Goal: Transaction & Acquisition: Purchase product/service

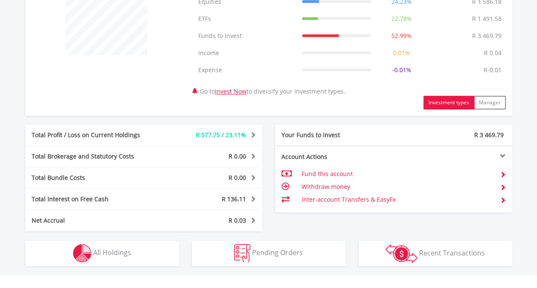
scroll to position [384, 0]
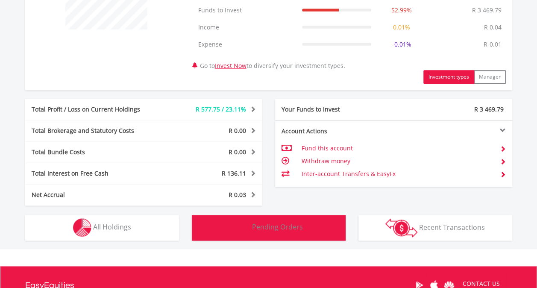
click at [280, 230] on span "Pending Orders" at bounding box center [277, 226] width 51 height 9
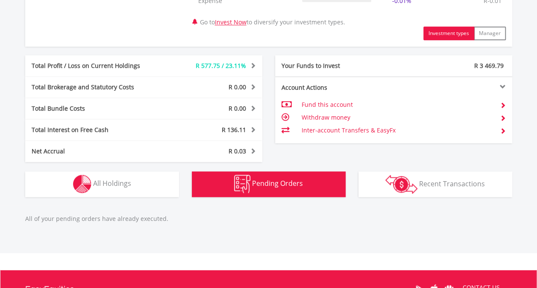
scroll to position [532, 0]
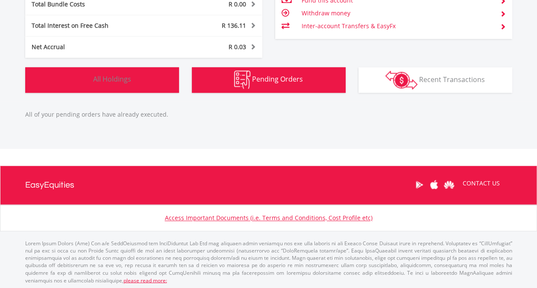
click at [110, 78] on span "All Holdings" at bounding box center [112, 78] width 38 height 9
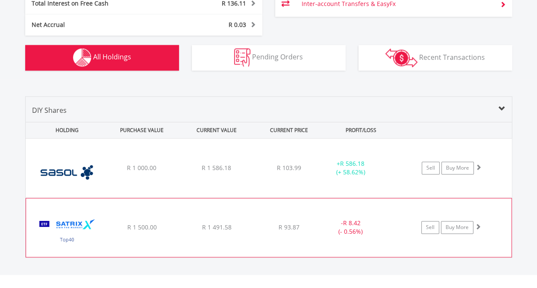
scroll to position [551, 0]
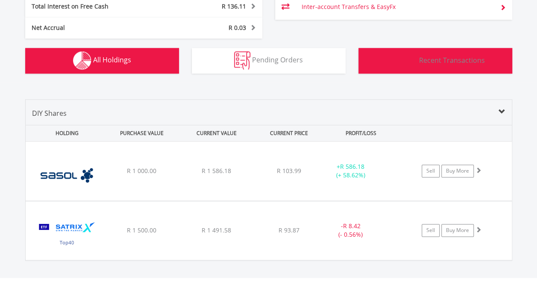
click at [446, 60] on span "Recent Transactions" at bounding box center [452, 59] width 66 height 9
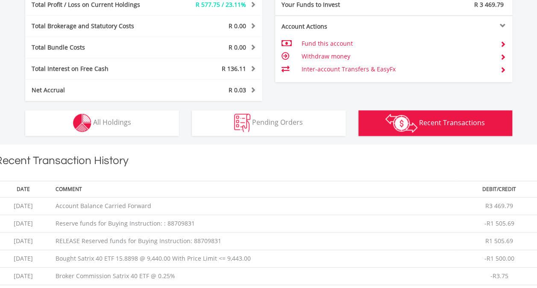
scroll to position [489, 0]
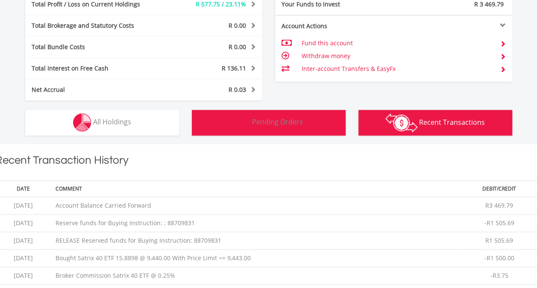
click at [285, 119] on span "Pending Orders" at bounding box center [277, 121] width 51 height 9
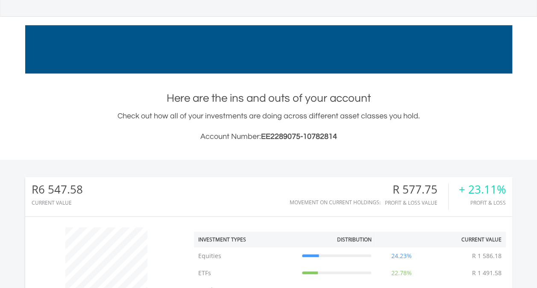
scroll to position [0, 0]
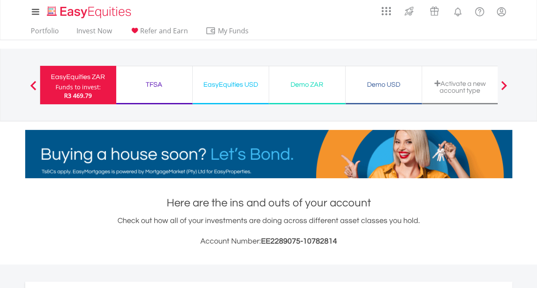
click at [148, 85] on div "TFSA" at bounding box center [154, 85] width 66 height 12
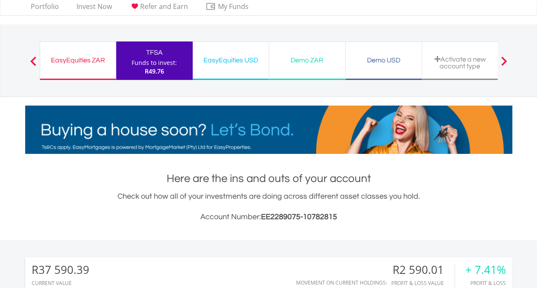
scroll to position [23, 0]
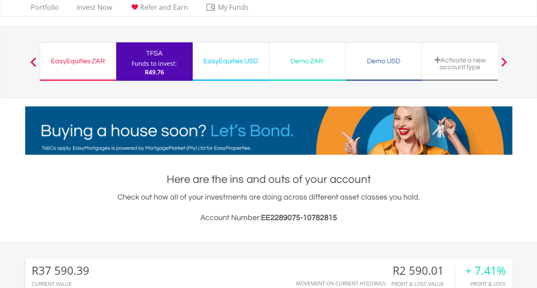
click at [80, 62] on div "EasyEquities ZAR" at bounding box center [77, 61] width 65 height 12
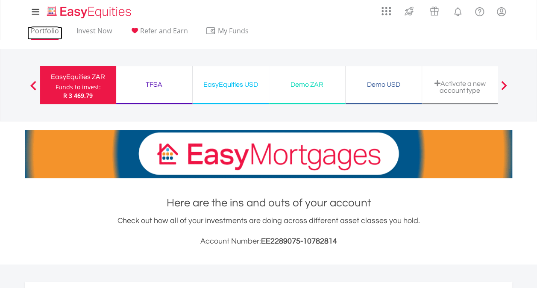
click at [44, 31] on link "Portfolio" at bounding box center [44, 32] width 35 height 13
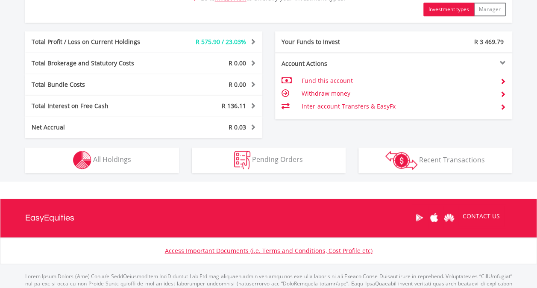
scroll to position [470, 0]
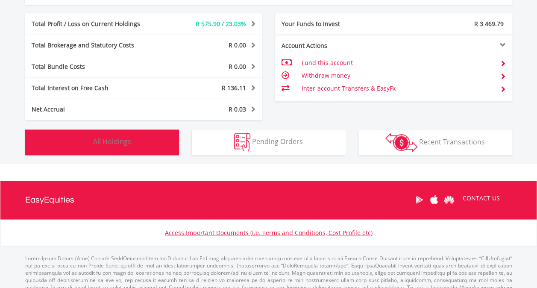
click at [127, 143] on span "All Holdings" at bounding box center [112, 141] width 38 height 9
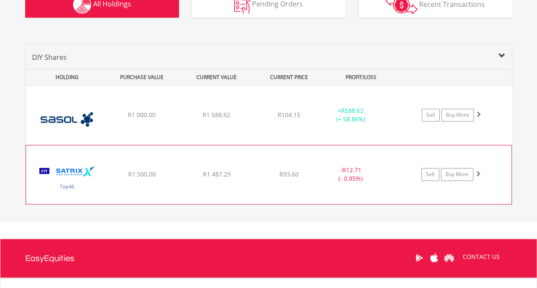
scroll to position [564, 0]
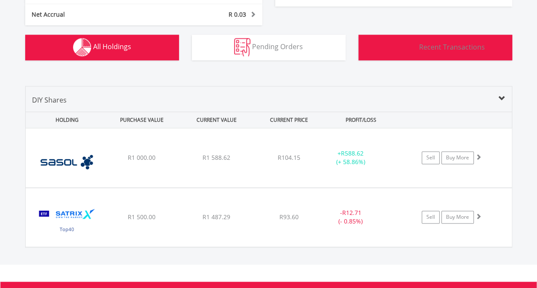
click at [428, 47] on span "Recent Transactions" at bounding box center [452, 46] width 66 height 9
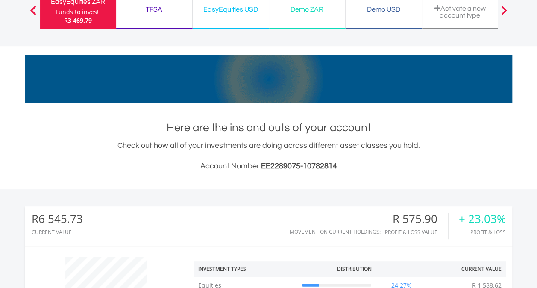
scroll to position [0, 0]
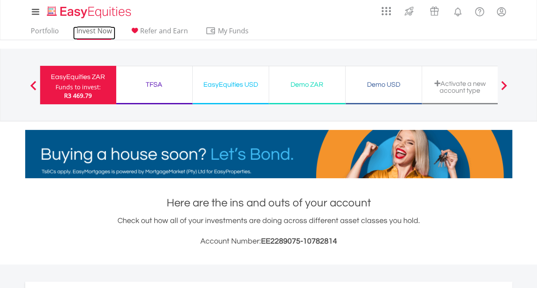
click at [96, 30] on link "Invest Now" at bounding box center [94, 32] width 42 height 13
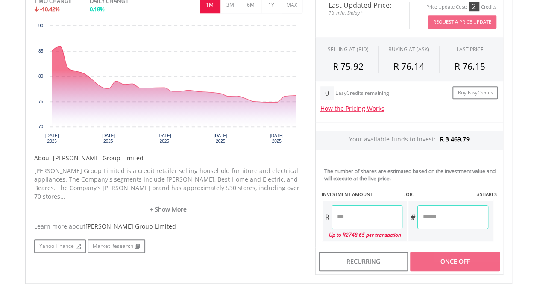
scroll to position [299, 0]
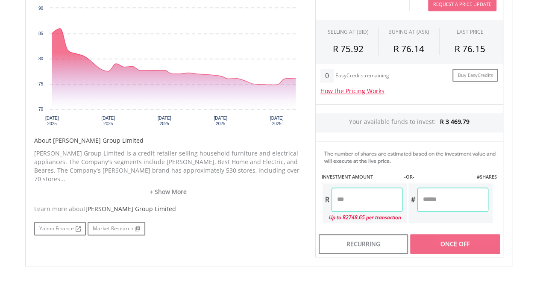
click at [345, 199] on input "number" at bounding box center [366, 199] width 71 height 24
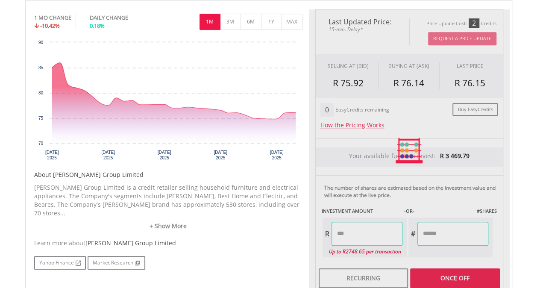
type input "******"
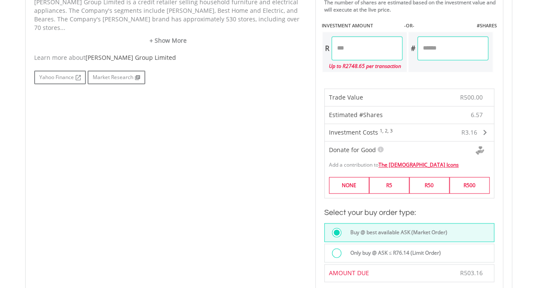
scroll to position [470, 0]
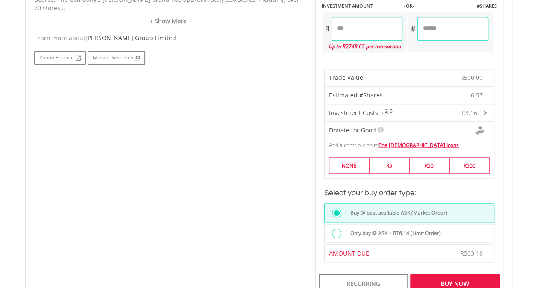
click at [340, 230] on div at bounding box center [336, 232] width 9 height 9
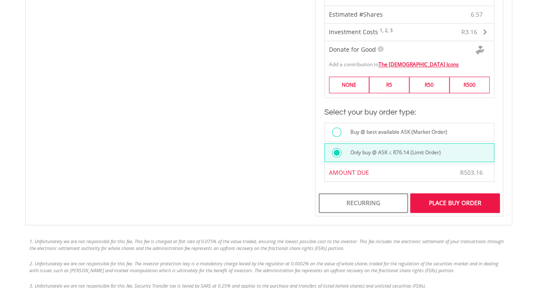
scroll to position [555, 0]
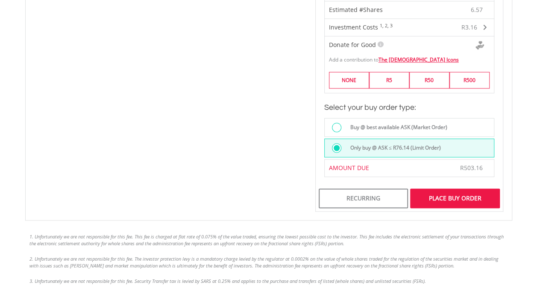
click at [437, 196] on div "Place Buy Order" at bounding box center [454, 198] width 89 height 20
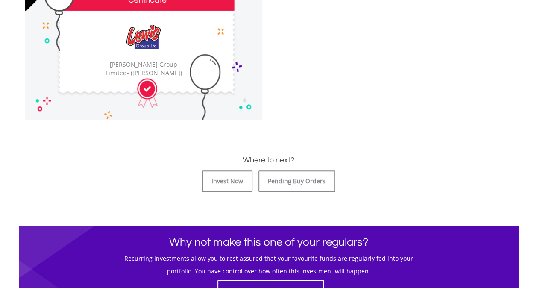
scroll to position [299, 0]
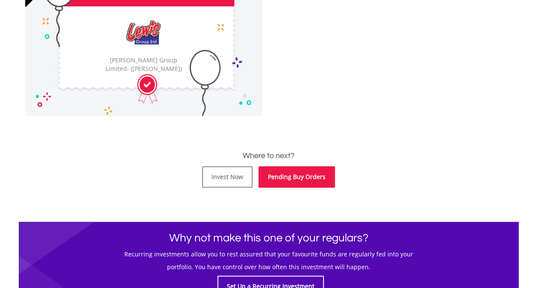
click at [300, 179] on link "Pending Buy Orders" at bounding box center [296, 176] width 76 height 21
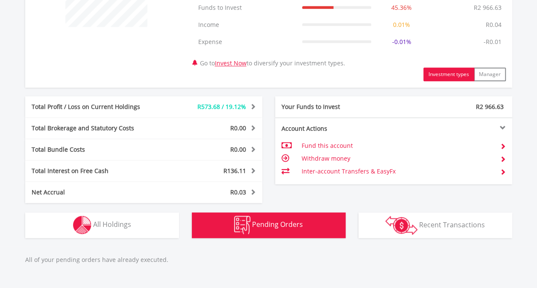
scroll to position [404, 0]
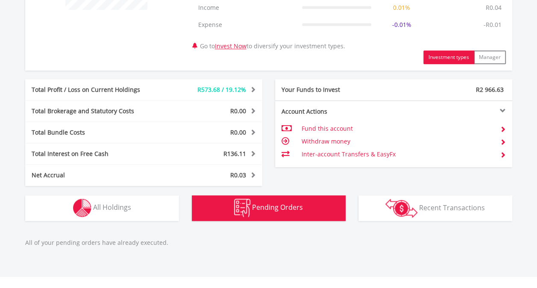
click at [270, 208] on span "Pending Orders" at bounding box center [277, 206] width 51 height 9
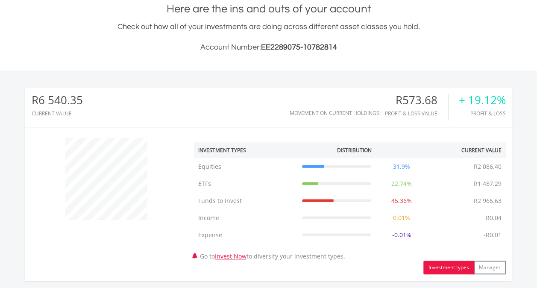
scroll to position [105, 0]
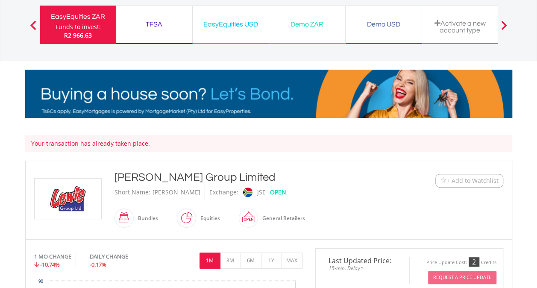
scroll to position [43, 0]
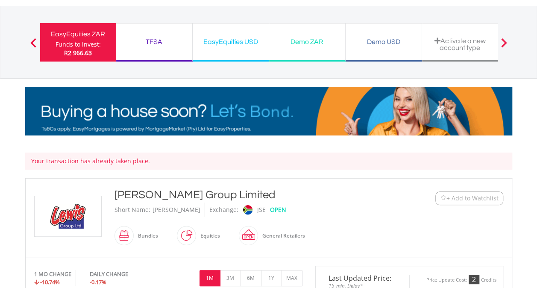
click at [81, 37] on div "EasyEquities ZAR" at bounding box center [78, 34] width 66 height 12
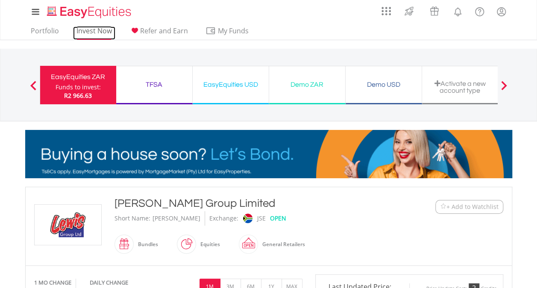
click at [86, 32] on link "Invest Now" at bounding box center [94, 32] width 42 height 13
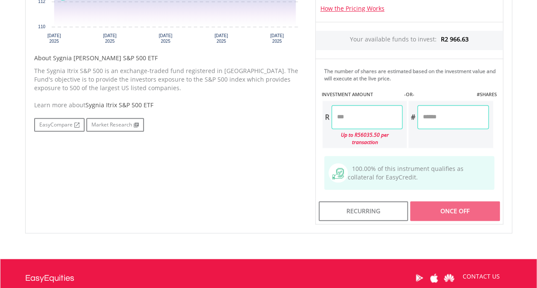
scroll to position [384, 0]
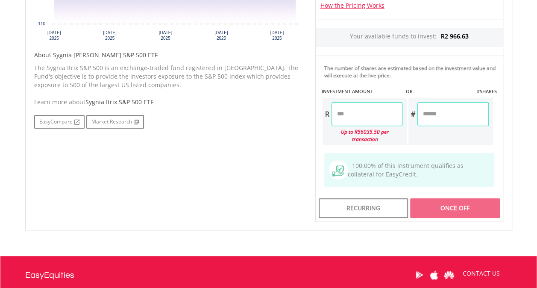
click at [348, 112] on input "number" at bounding box center [366, 114] width 71 height 24
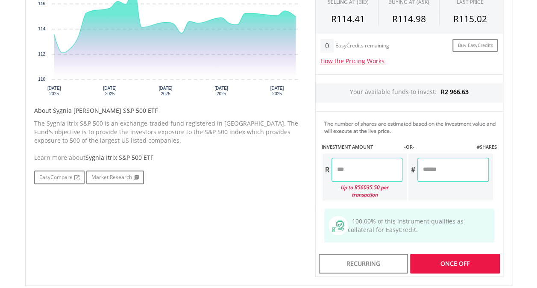
scroll to position [342, 0]
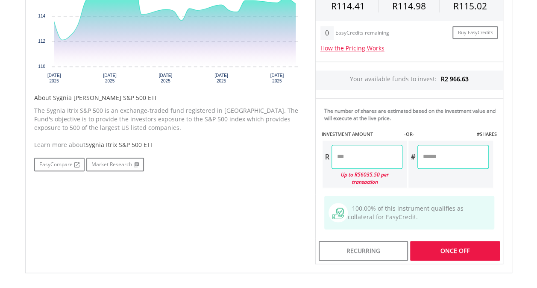
click at [453, 240] on div "Last Updated Price: 15-min. Delay* Price Update Cost: 2 Credits Request A Price…" at bounding box center [409, 99] width 201 height 332
type input "*******"
type input "******"
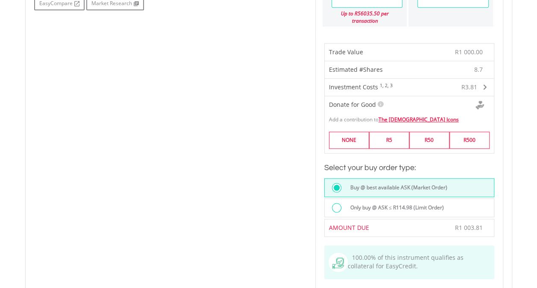
scroll to position [512, 0]
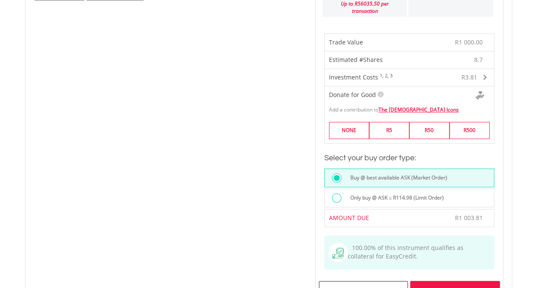
click at [333, 193] on div at bounding box center [336, 197] width 9 height 9
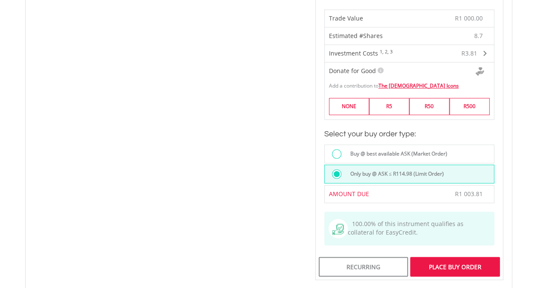
scroll to position [598, 0]
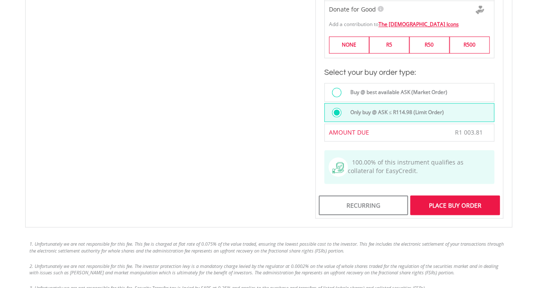
click at [449, 196] on div "Place Buy Order" at bounding box center [454, 205] width 89 height 20
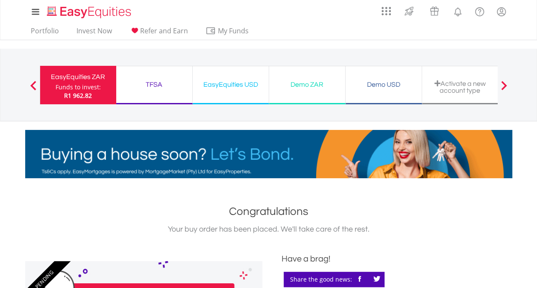
drag, startPoint x: 72, startPoint y: 79, endPoint x: 108, endPoint y: 90, distance: 37.5
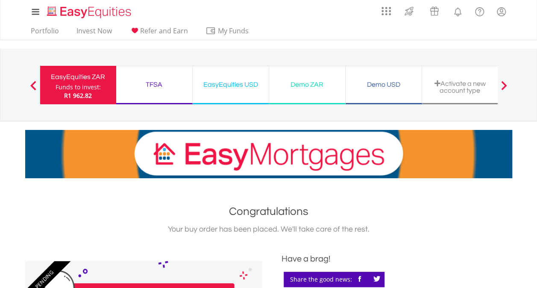
click at [72, 79] on div "EasyEquities ZAR" at bounding box center [78, 77] width 66 height 12
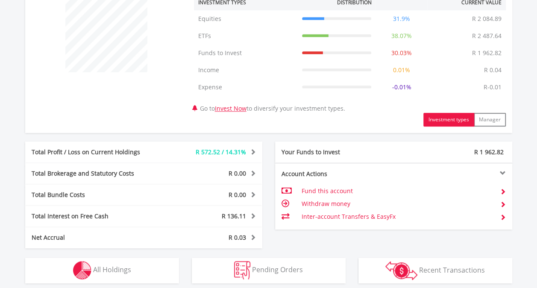
scroll to position [384, 0]
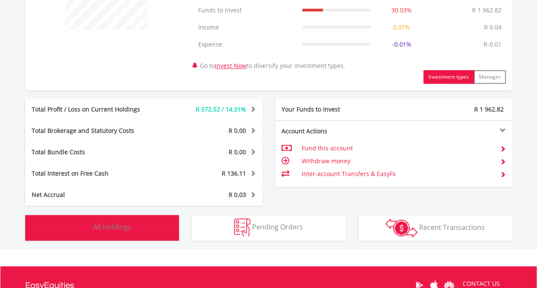
click at [129, 229] on span "All Holdings" at bounding box center [112, 226] width 38 height 9
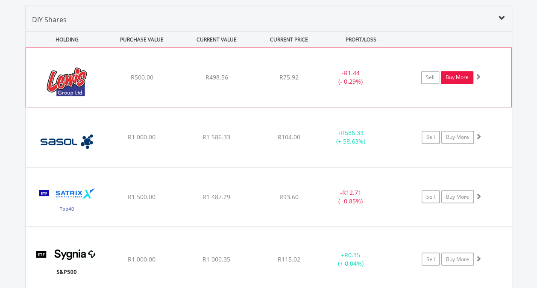
scroll to position [692, 0]
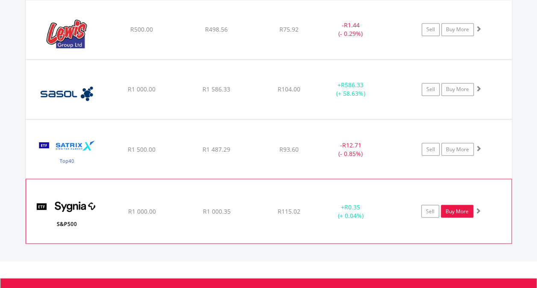
click at [455, 209] on link "Buy More" at bounding box center [457, 210] width 32 height 13
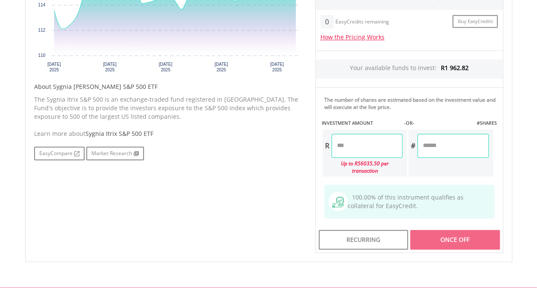
scroll to position [384, 0]
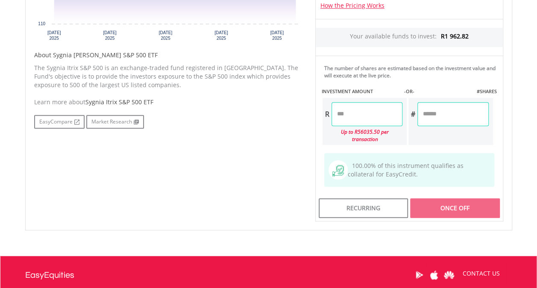
click at [351, 108] on input "number" at bounding box center [366, 114] width 71 height 24
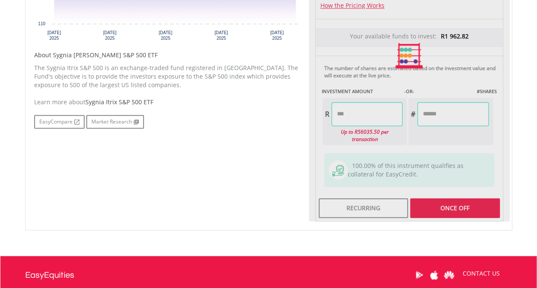
click at [451, 199] on div "Last Updated Price: 15-min. Delay* Price Update Cost: 2 Credits Request A Price…" at bounding box center [409, 56] width 201 height 332
type input "******"
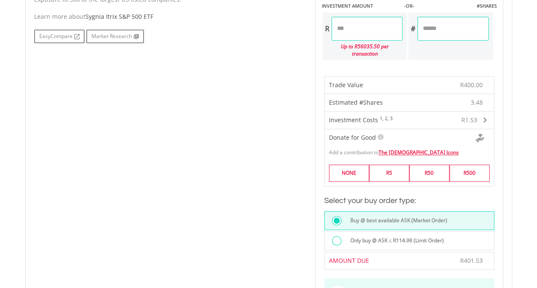
scroll to position [512, 0]
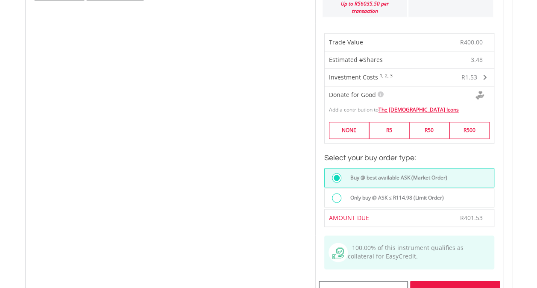
click at [336, 193] on div at bounding box center [336, 197] width 9 height 9
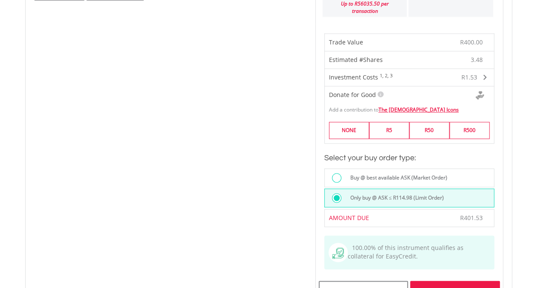
click at [454, 280] on div "Place Buy Order" at bounding box center [454, 290] width 89 height 20
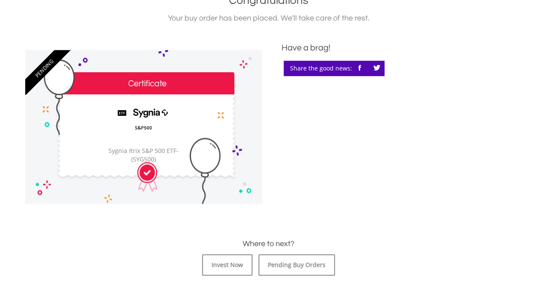
scroll to position [213, 0]
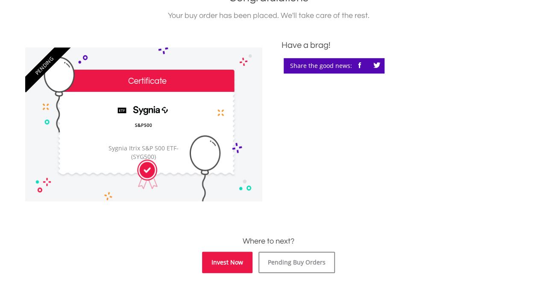
click at [216, 262] on link "Invest Now" at bounding box center [227, 261] width 50 height 21
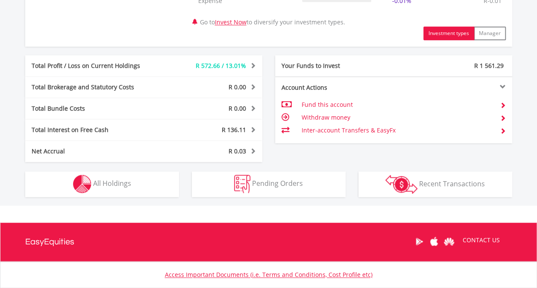
scroll to position [470, 0]
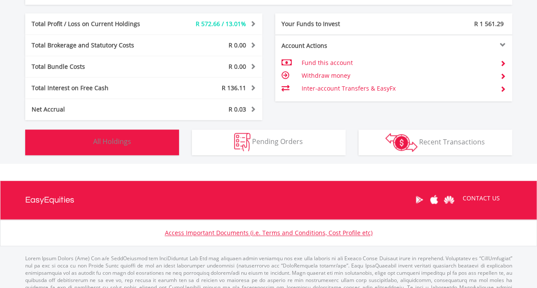
click at [117, 137] on span "All Holdings" at bounding box center [112, 141] width 38 height 9
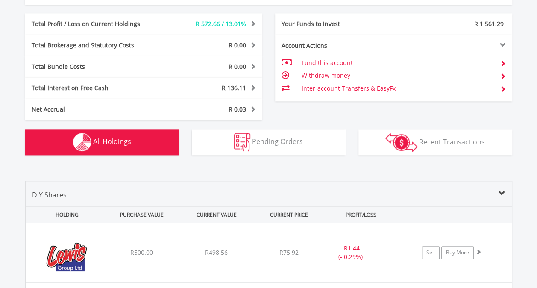
scroll to position [650, 0]
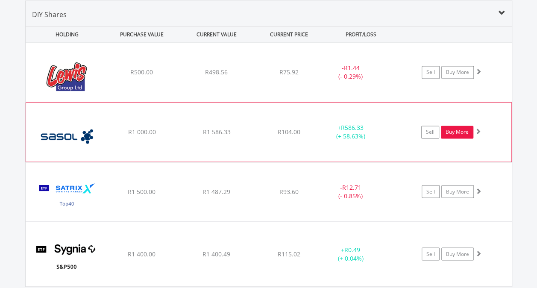
click at [457, 130] on link "Buy More" at bounding box center [457, 132] width 32 height 13
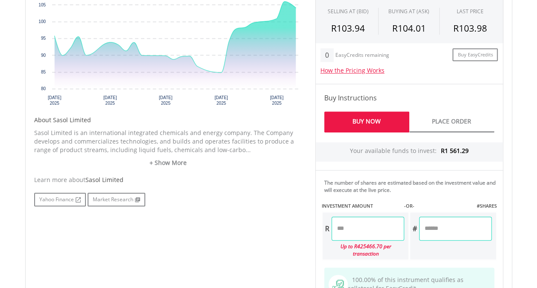
scroll to position [384, 0]
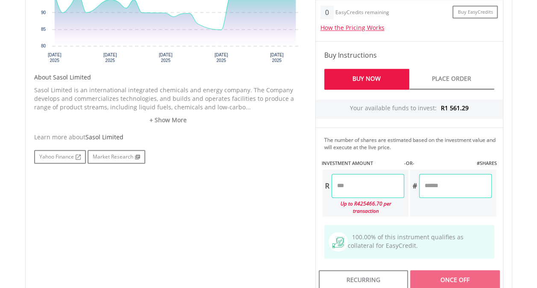
click at [355, 184] on input "number" at bounding box center [367, 186] width 73 height 24
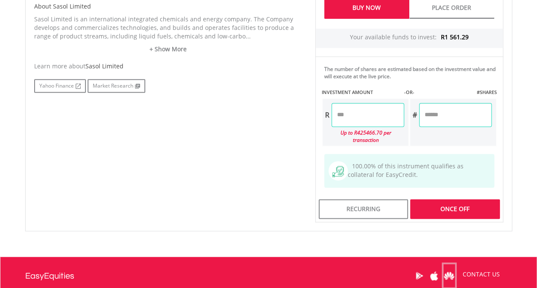
scroll to position [470, 0]
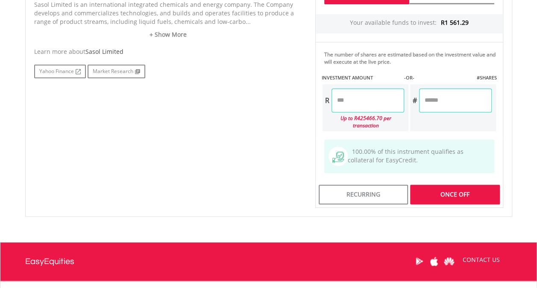
click at [444, 185] on div "Last Updated Price: 15-min. Delay* Price Update Cost: 2 Credits Request A Price…" at bounding box center [409, 17] width 201 height 381
type input "*******"
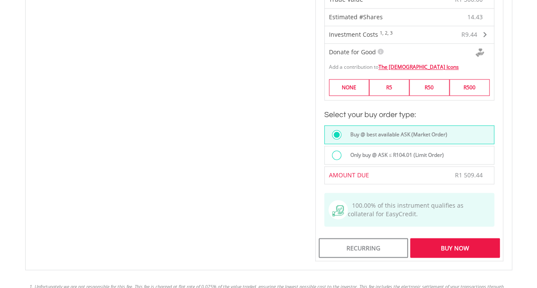
scroll to position [640, 0]
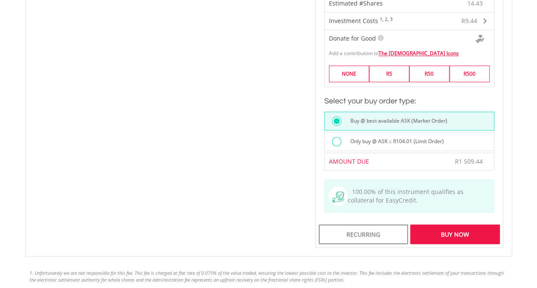
click at [333, 137] on div at bounding box center [336, 141] width 9 height 9
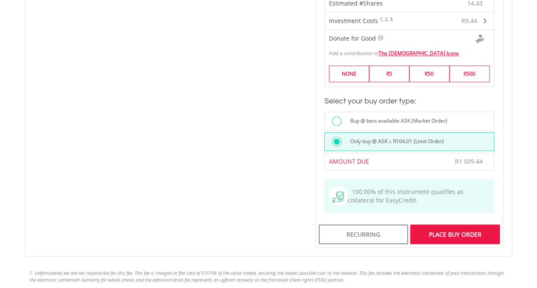
click at [448, 225] on div "Place Buy Order" at bounding box center [454, 234] width 89 height 20
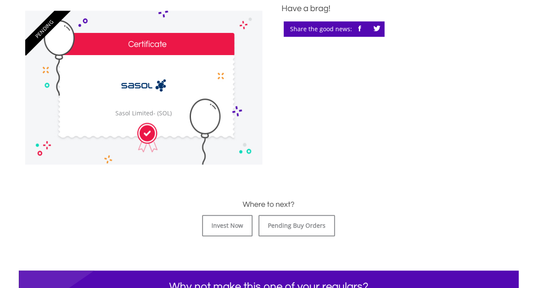
scroll to position [256, 0]
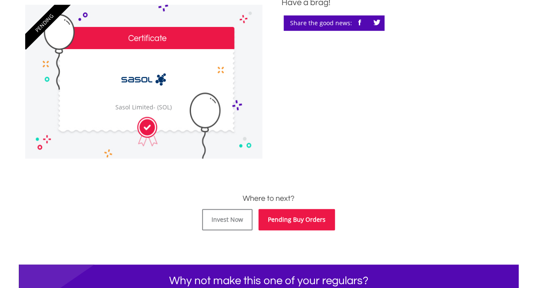
click at [297, 218] on link "Pending Buy Orders" at bounding box center [296, 219] width 76 height 21
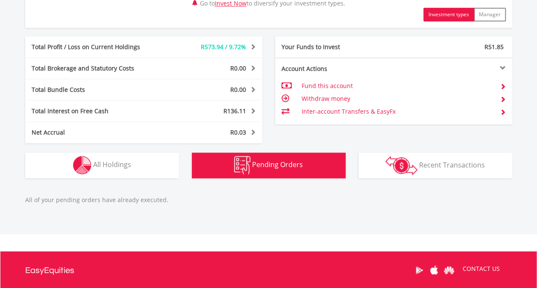
scroll to position [447, 0]
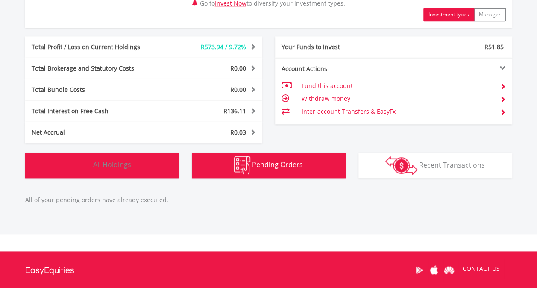
click at [110, 166] on span "All Holdings" at bounding box center [112, 164] width 38 height 9
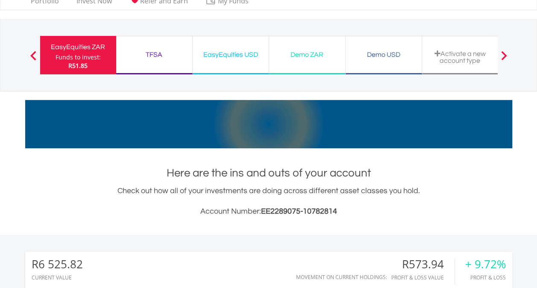
scroll to position [0, 0]
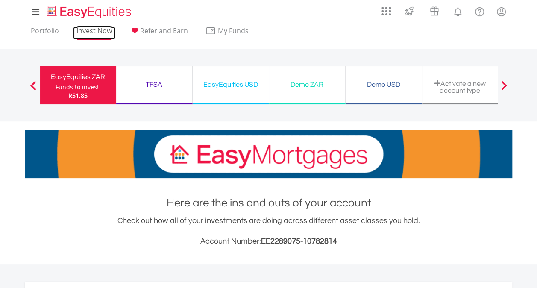
click at [91, 32] on link "Invest Now" at bounding box center [94, 32] width 42 height 13
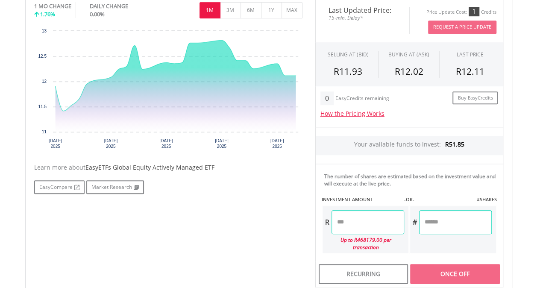
scroll to position [299, 0]
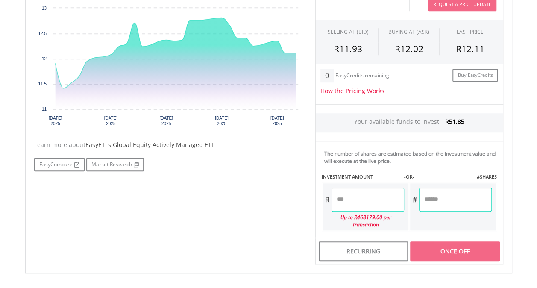
click at [377, 193] on input "number" at bounding box center [367, 199] width 73 height 24
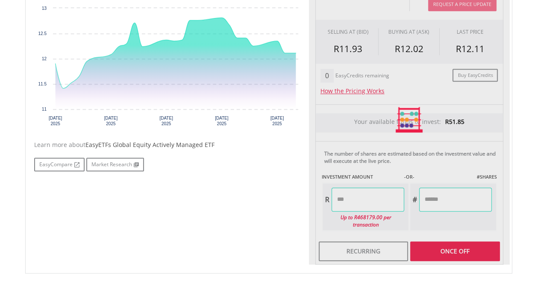
click at [444, 242] on div "Last Updated Price: 15-min. Delay* Price Update Cost: 1 Credits Request A Price…" at bounding box center [409, 119] width 201 height 289
type input "*****"
type input "******"
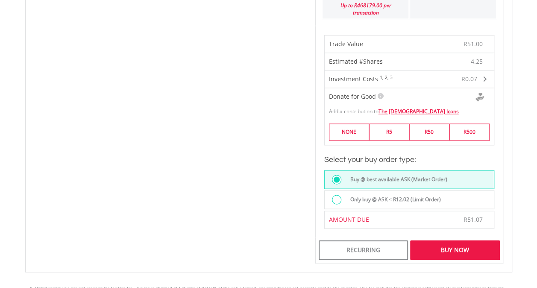
scroll to position [512, 0]
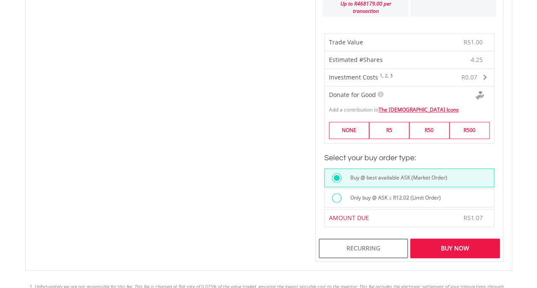
click at [336, 193] on div at bounding box center [336, 197] width 9 height 9
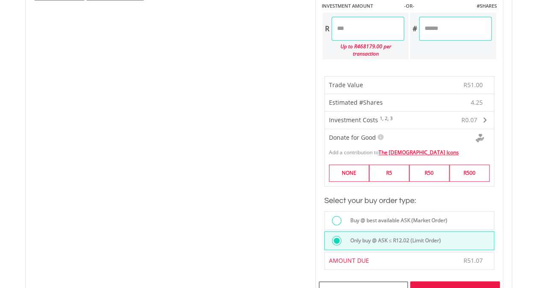
scroll to position [555, 0]
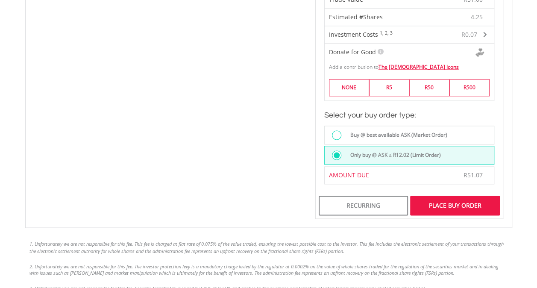
click at [449, 196] on div "Place Buy Order" at bounding box center [454, 206] width 89 height 20
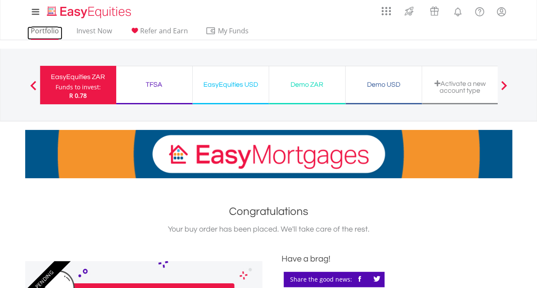
click at [43, 32] on link "Portfolio" at bounding box center [44, 32] width 35 height 13
